Goal: Information Seeking & Learning: Learn about a topic

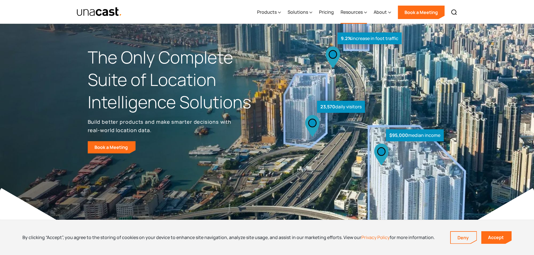
click at [359, 16] on div "Resources" at bounding box center [353, 12] width 26 height 23
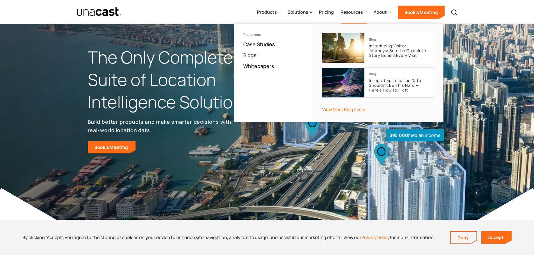
click at [359, 16] on div "Resources" at bounding box center [353, 12] width 26 height 23
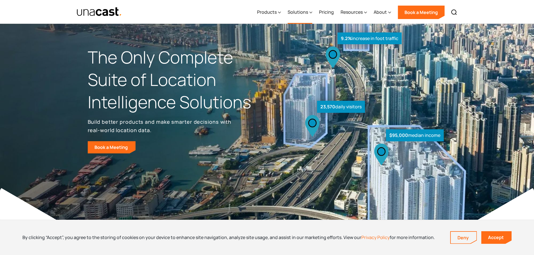
click at [299, 15] on div "Solutions" at bounding box center [297, 12] width 20 height 7
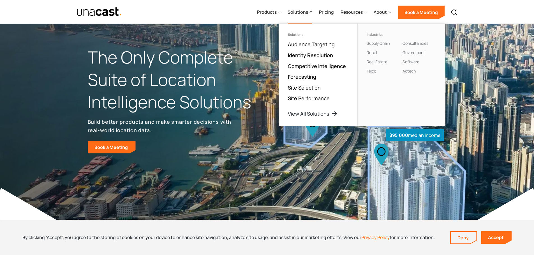
click at [298, 15] on div "Solutions" at bounding box center [297, 12] width 20 height 7
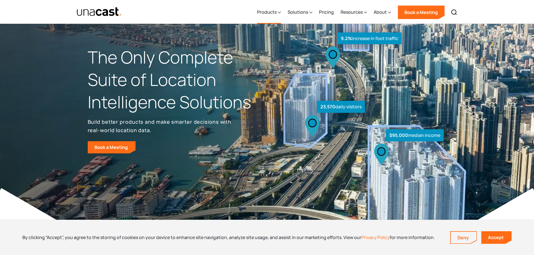
click at [268, 16] on div "Products" at bounding box center [269, 12] width 24 height 23
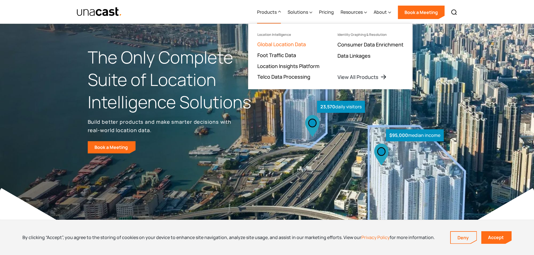
click at [282, 47] on link "Global Location Data" at bounding box center [281, 44] width 48 height 7
click at [229, 74] on h1 "The Only Complete Suite of Location Intelligence Solutions" at bounding box center [177, 79] width 179 height 67
